Goal: Task Accomplishment & Management: Use online tool/utility

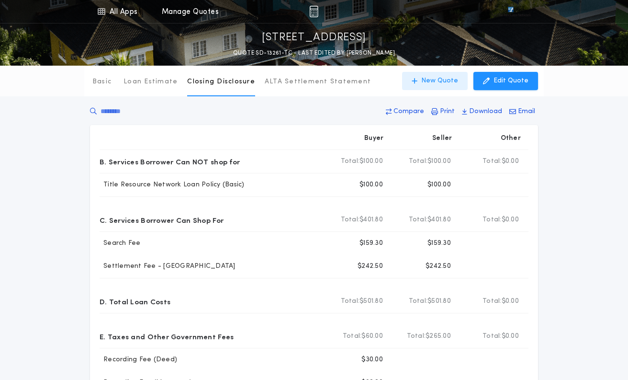
click at [431, 82] on p "New Quote" at bounding box center [439, 81] width 37 height 10
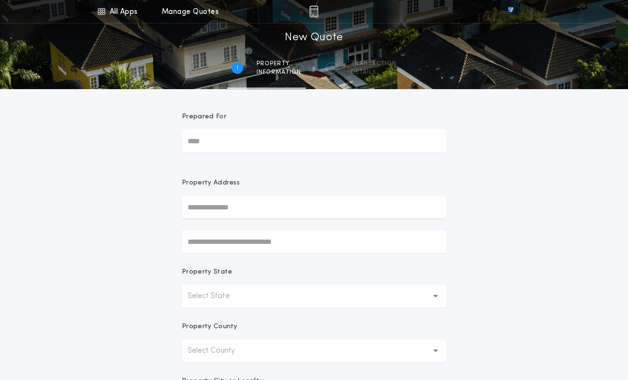
click at [196, 207] on input "text" at bounding box center [314, 206] width 264 height 23
paste input "**********"
type input "**********"
click at [231, 225] on button "[STREET_ADDRESS]" at bounding box center [314, 226] width 264 height 14
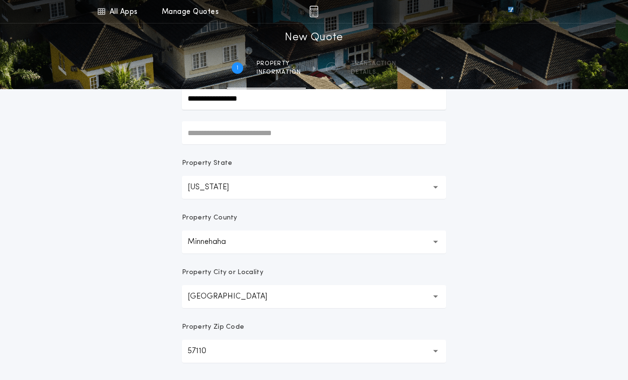
scroll to position [239, 0]
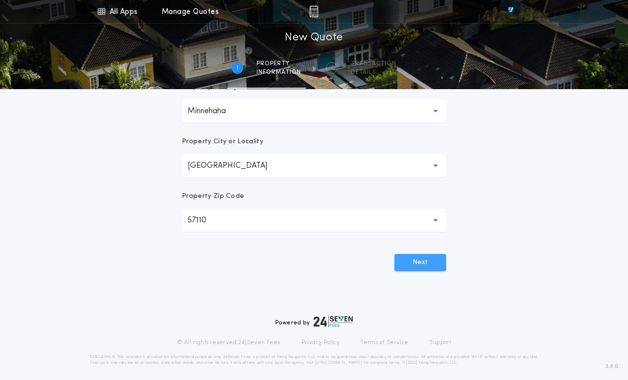
click at [411, 264] on button "Next" at bounding box center [421, 262] width 52 height 17
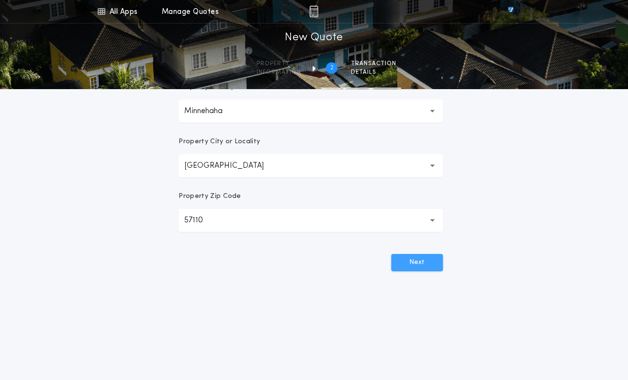
scroll to position [0, 0]
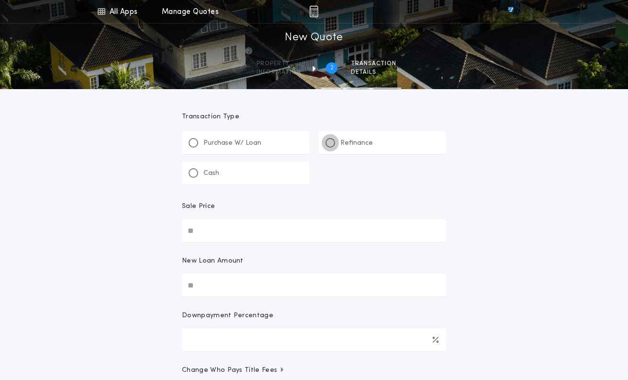
click at [329, 143] on div at bounding box center [330, 142] width 5 height 5
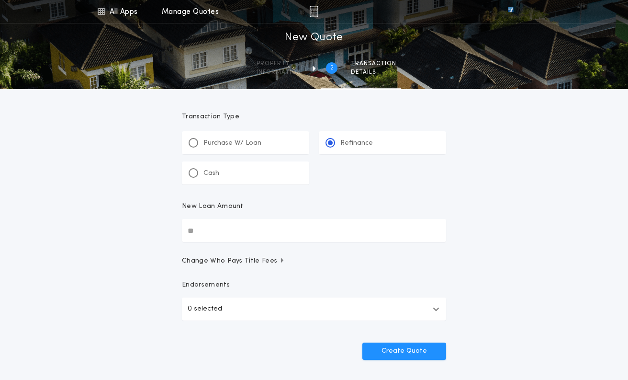
drag, startPoint x: 513, startPoint y: 300, endPoint x: 505, endPoint y: 300, distance: 8.2
click at [513, 300] on div "All Apps Title Calculator Buyer's Estimate Menu All Apps Manage Quotes 2 /2 New…" at bounding box center [314, 198] width 628 height 397
click at [215, 233] on input "New Loan Amount" at bounding box center [314, 230] width 264 height 23
type input "********"
click at [516, 173] on div "All Apps Title Calculator Buyer's Estimate Menu All Apps Manage Quotes 2 /2 New…" at bounding box center [314, 198] width 628 height 397
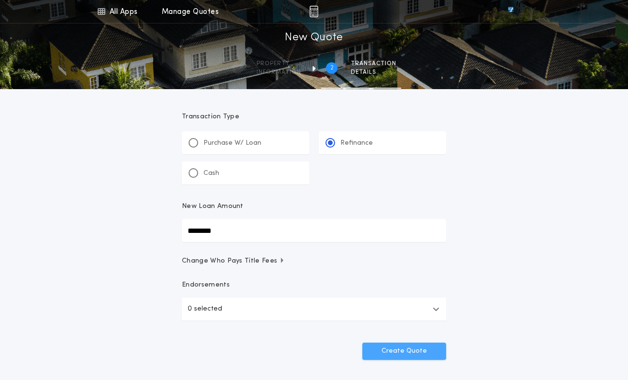
click at [402, 350] on button "Create Quote" at bounding box center [405, 350] width 84 height 17
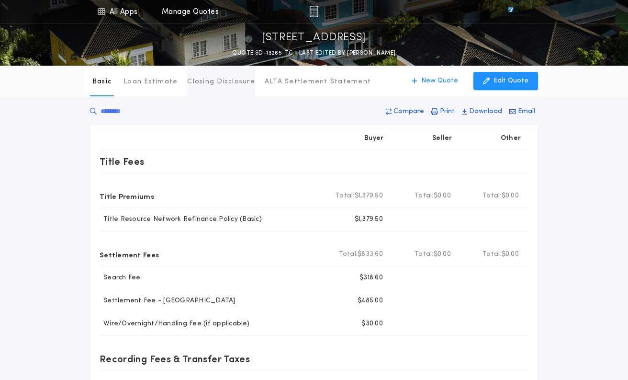
click at [215, 84] on p "Closing Disclosure" at bounding box center [221, 82] width 68 height 10
